Goal: Find specific page/section

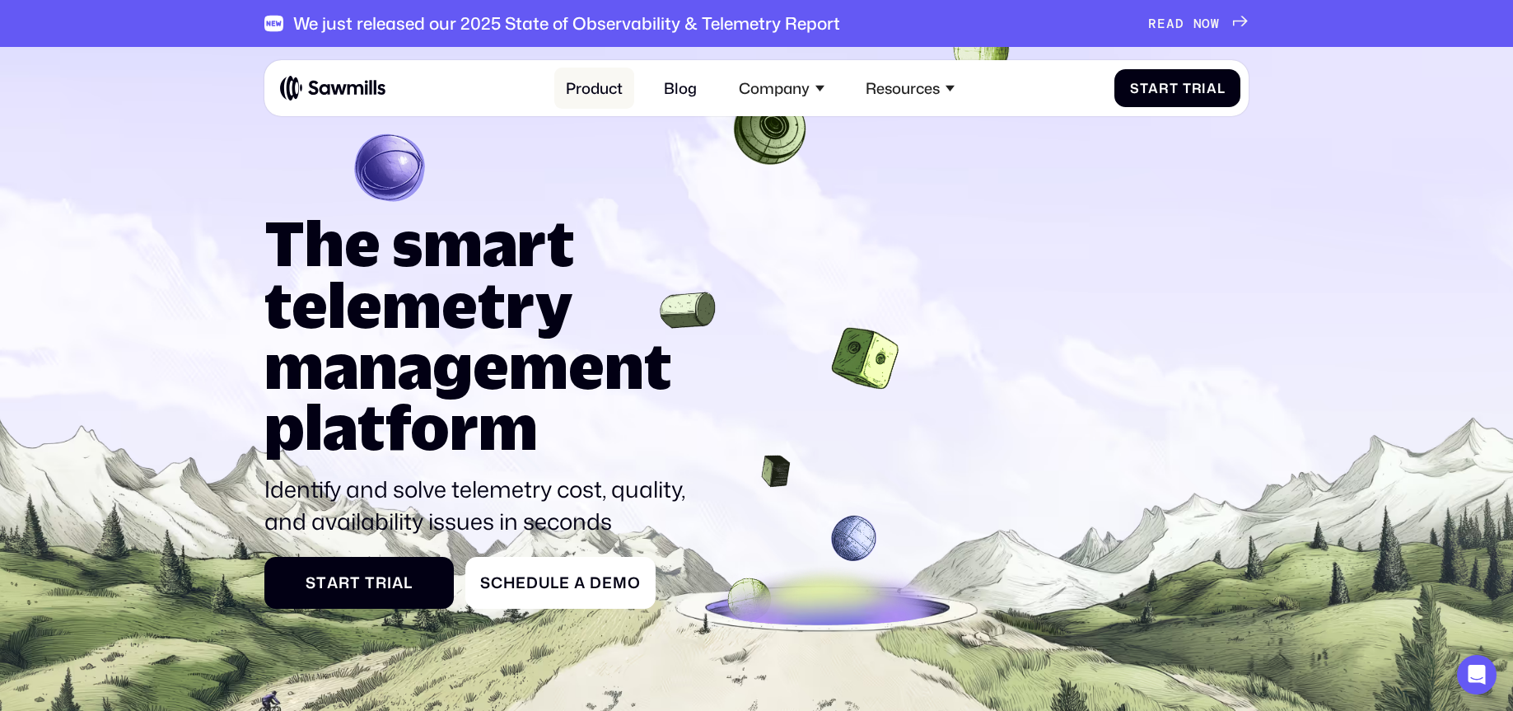
click at [596, 87] on link "Product" at bounding box center [594, 88] width 80 height 41
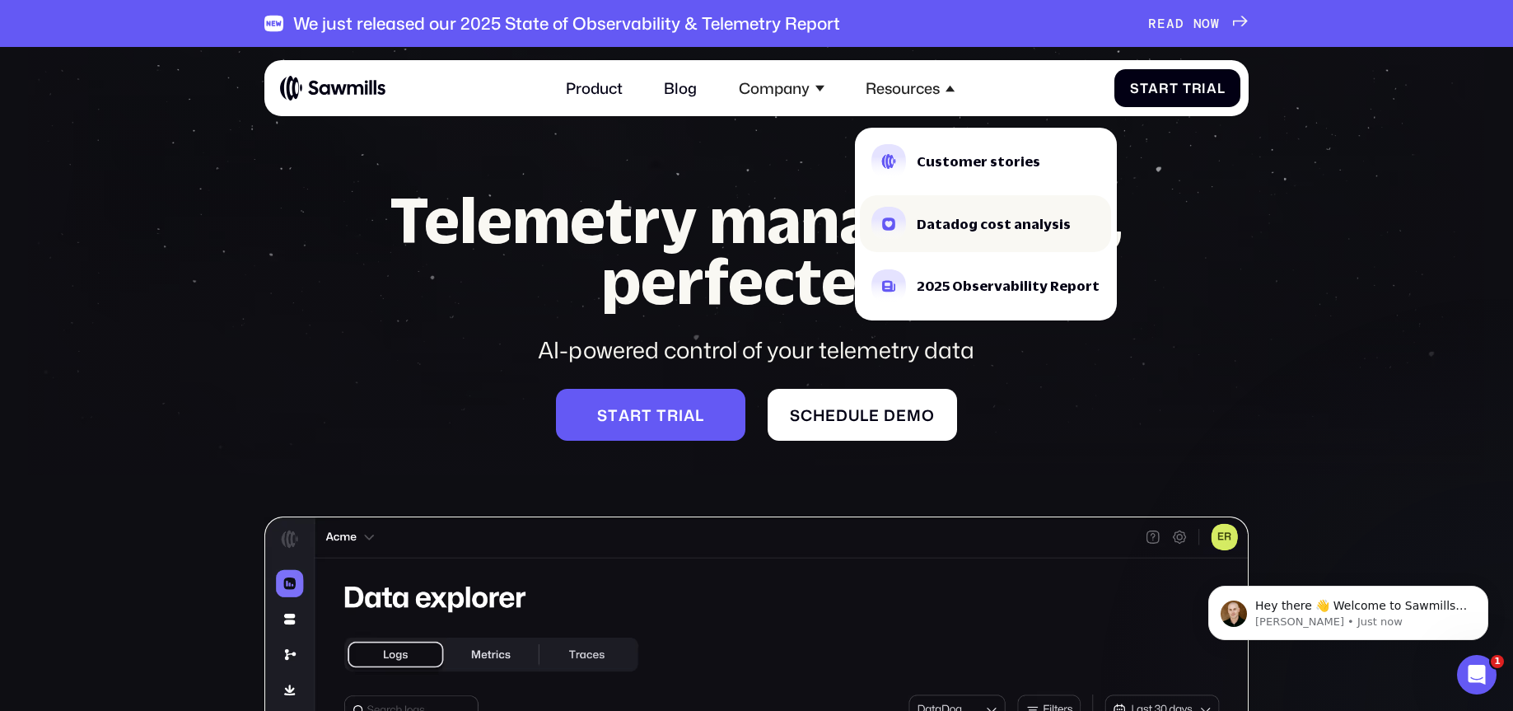
click at [1011, 223] on div "Datadog cost analysis" at bounding box center [994, 224] width 154 height 14
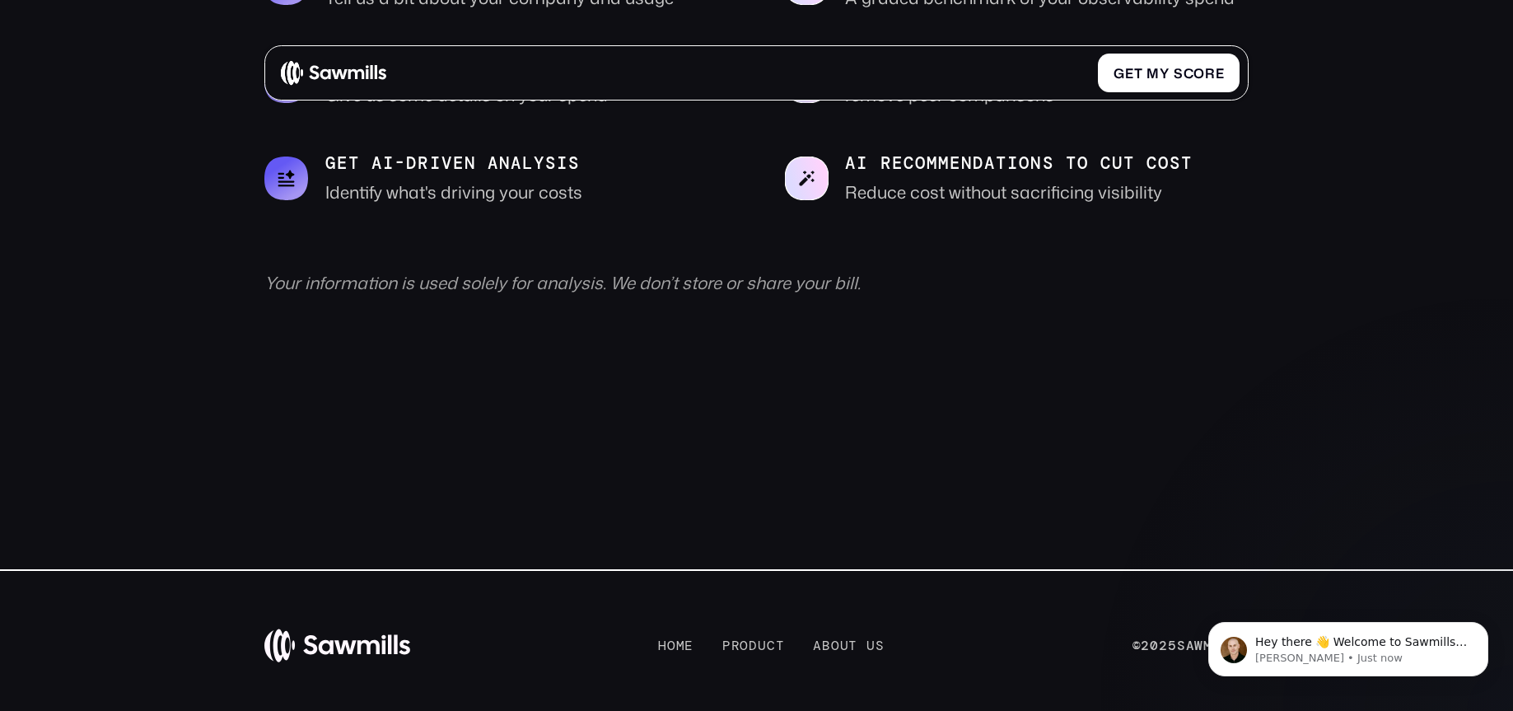
scroll to position [963, 0]
